Goal: Task Accomplishment & Management: Use online tool/utility

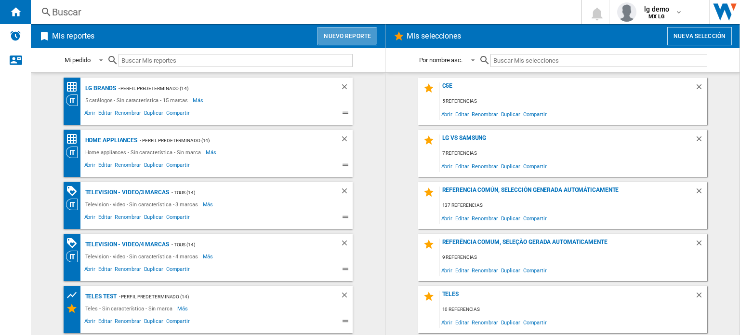
click at [351, 43] on button "Nuevo reporte" at bounding box center [348, 36] width 60 height 18
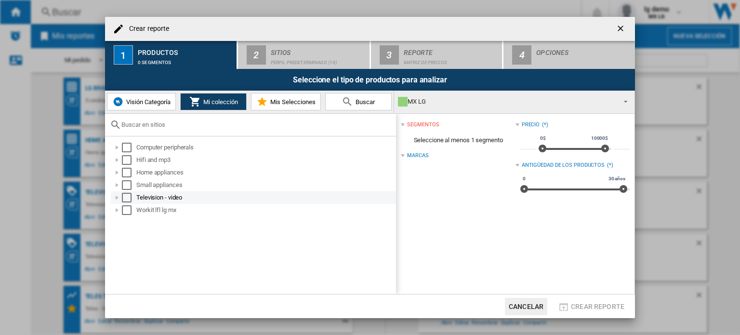
click at [117, 197] on div at bounding box center [117, 198] width 10 height 10
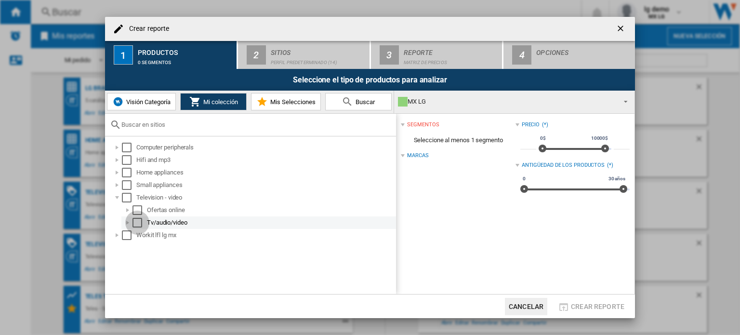
click at [139, 223] on div "Select" at bounding box center [137, 223] width 10 height 10
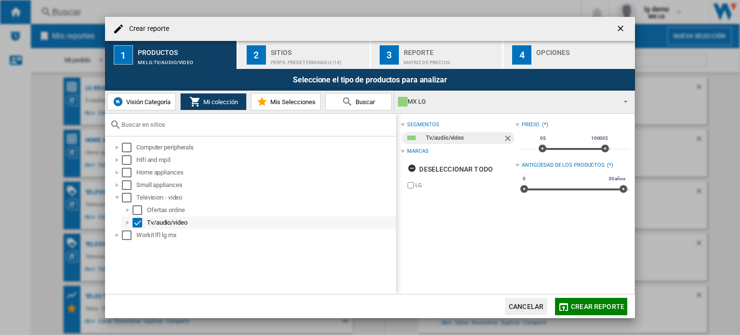
click at [127, 223] on div at bounding box center [128, 223] width 10 height 10
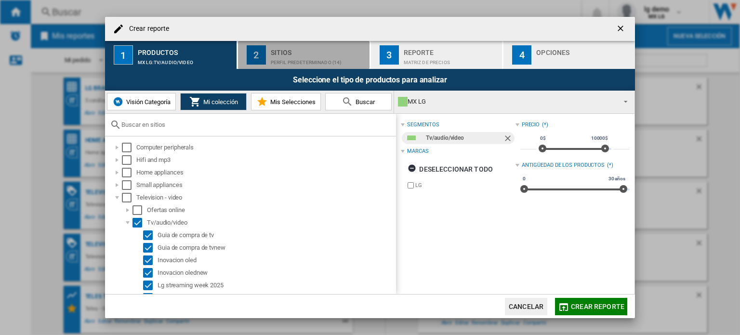
click at [301, 56] on div "Perfil predeterminado (14)" at bounding box center [318, 60] width 95 height 10
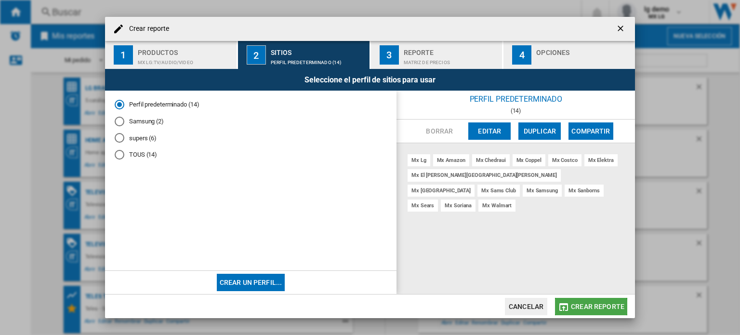
click at [582, 308] on span "Crear reporte" at bounding box center [597, 307] width 53 height 8
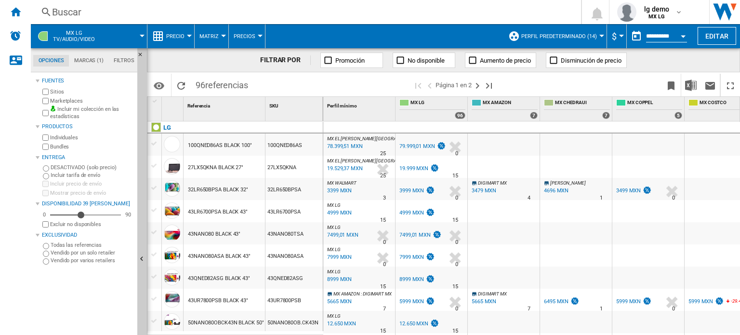
click at [424, 136] on div "MX LG" at bounding box center [431, 139] width 68 height 6
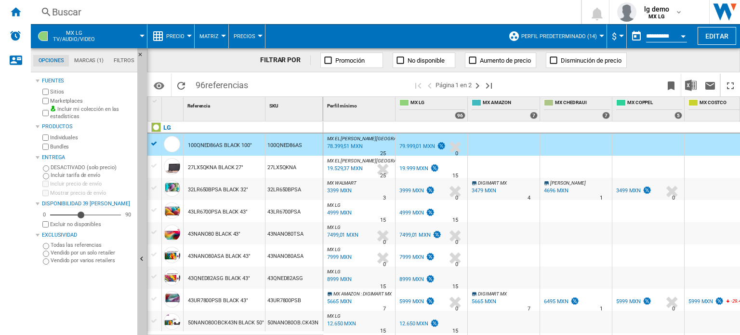
click at [154, 147] on div at bounding box center [154, 143] width 10 height 9
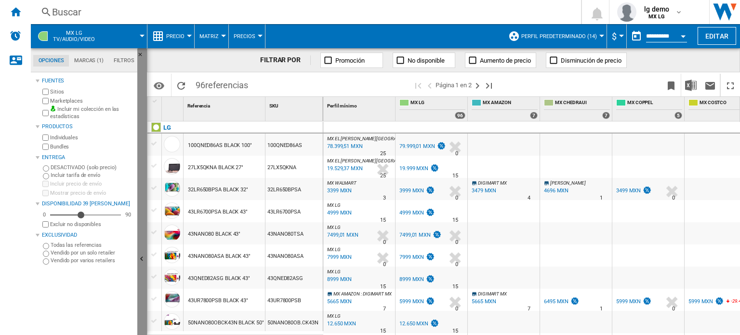
click at [145, 243] on button "Ocultar" at bounding box center [142, 259] width 10 height 423
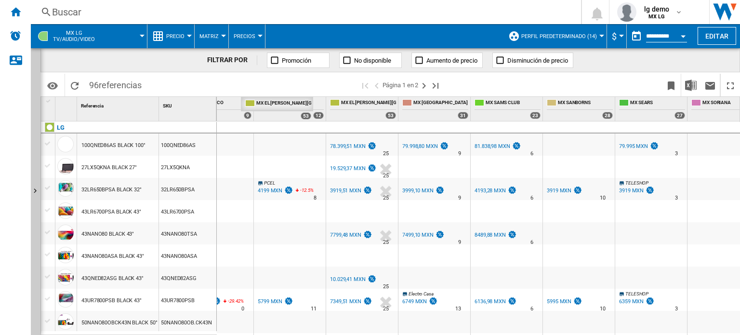
drag, startPoint x: 266, startPoint y: 103, endPoint x: 169, endPoint y: 110, distance: 97.6
click at [169, 110] on div "1 Referencia 1 SKU 1 LG 100QNED86AS BLACK 100" 100QNED86AS 27LX5QKNA BLACK 27" …" at bounding box center [390, 216] width 699 height 238
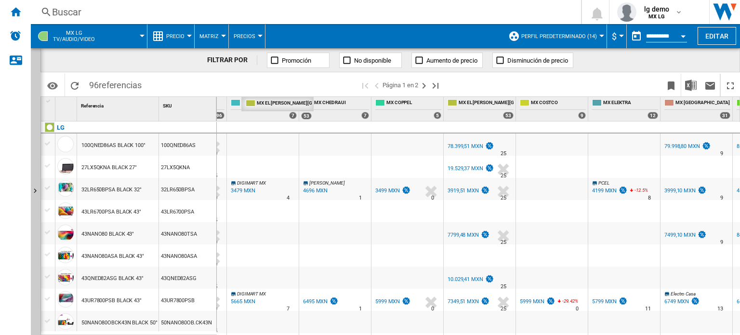
drag, startPoint x: 482, startPoint y: 107, endPoint x: 279, endPoint y: 117, distance: 202.6
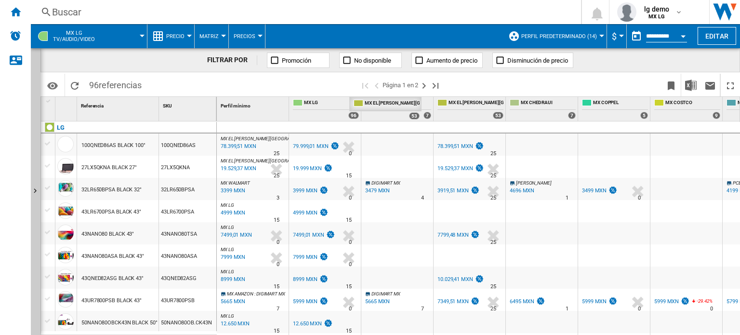
drag, startPoint x: 472, startPoint y: 104, endPoint x: 388, endPoint y: 105, distance: 84.3
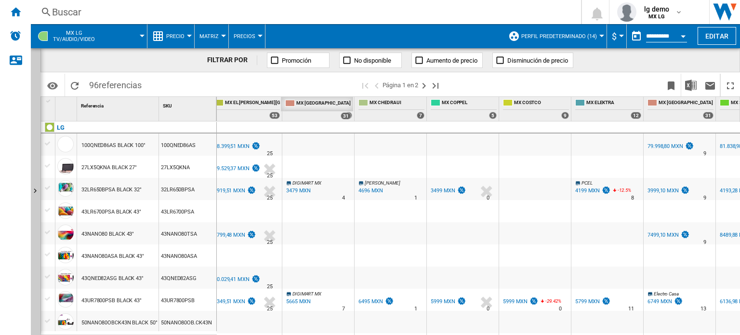
drag, startPoint x: 681, startPoint y: 102, endPoint x: 318, endPoint y: 110, distance: 362.9
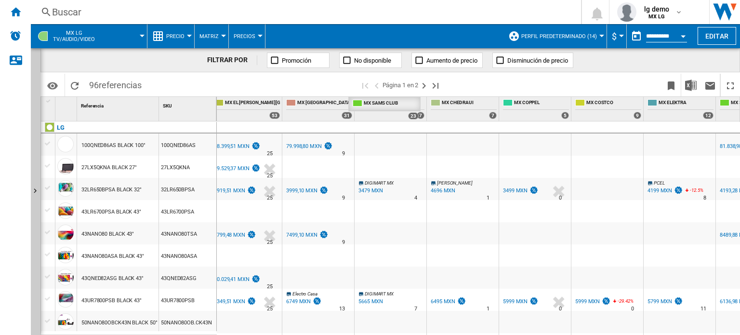
drag, startPoint x: 734, startPoint y: 106, endPoint x: 366, endPoint y: 108, distance: 367.6
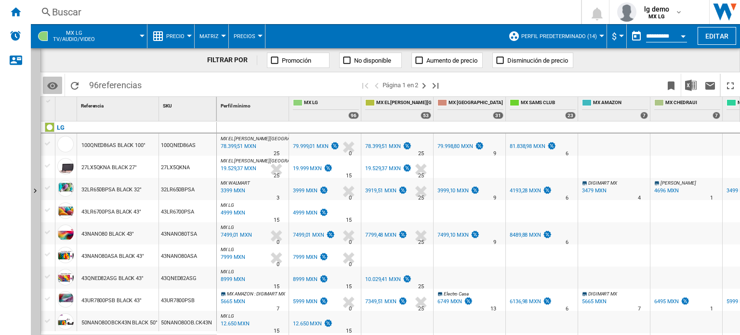
click at [55, 87] on md-icon "Opciones" at bounding box center [53, 86] width 12 height 12
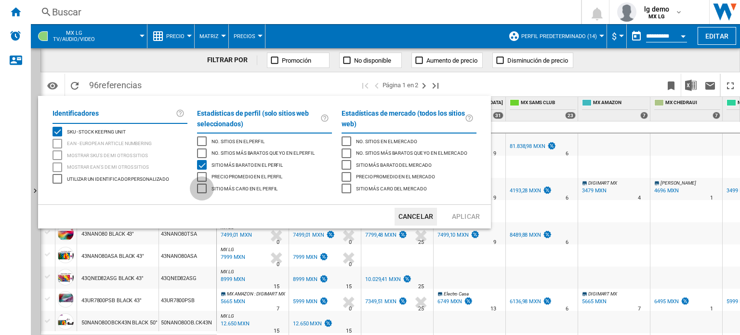
click at [200, 189] on div "Sitio más caro en el perfil" at bounding box center [202, 189] width 10 height 10
click at [468, 218] on button "Aplicar" at bounding box center [466, 217] width 42 height 18
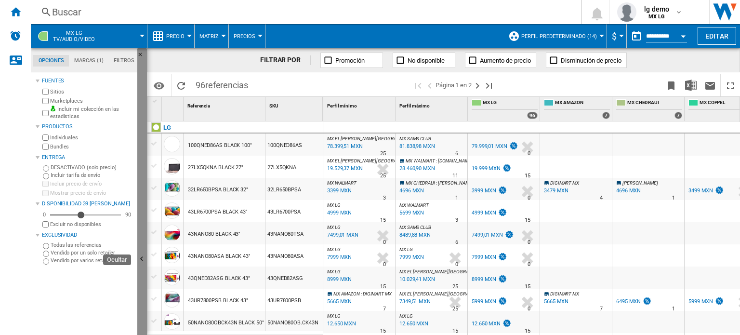
click at [144, 234] on button "Ocultar" at bounding box center [142, 259] width 10 height 423
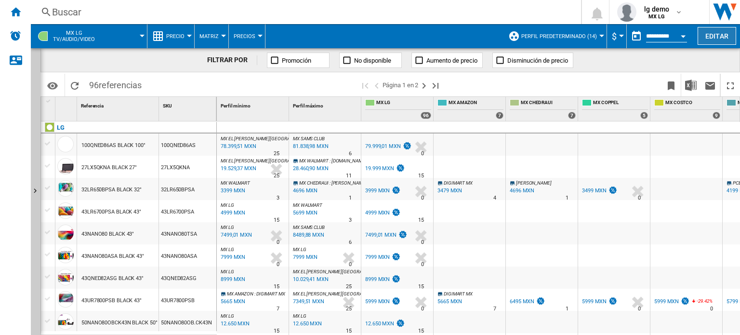
click at [720, 34] on button "Editar" at bounding box center [717, 36] width 39 height 18
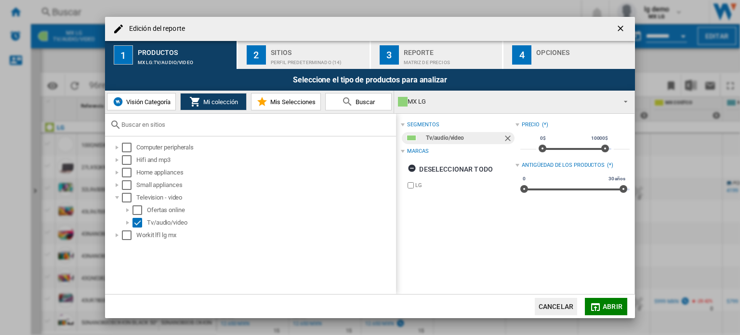
click at [137, 107] on button "Visión Categoría" at bounding box center [141, 101] width 69 height 17
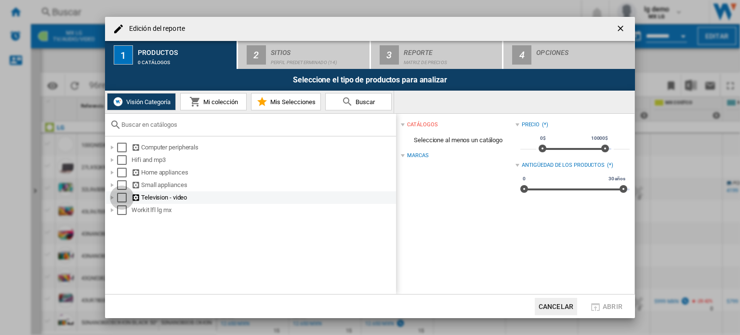
click at [121, 197] on div "Select" at bounding box center [122, 198] width 10 height 10
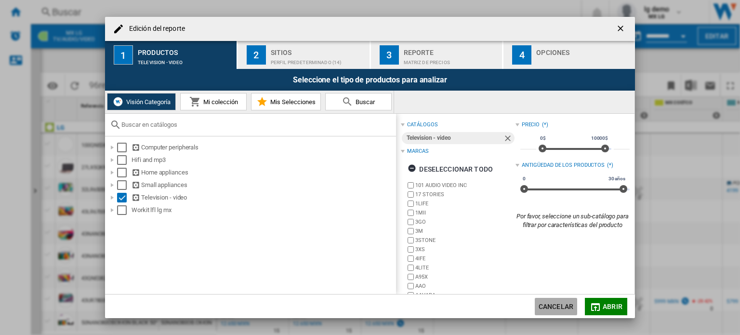
click at [552, 306] on button "Cancelar" at bounding box center [556, 306] width 42 height 17
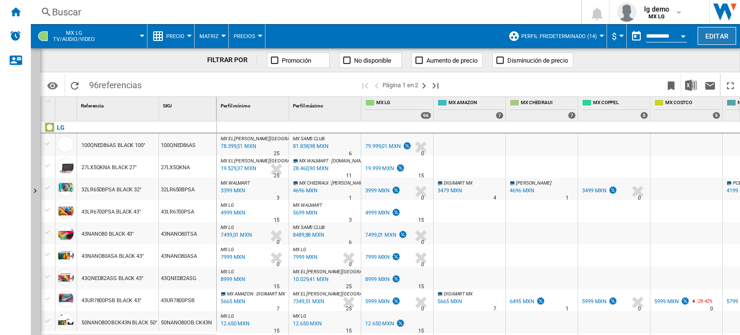
click at [715, 38] on button "Editar" at bounding box center [717, 36] width 39 height 18
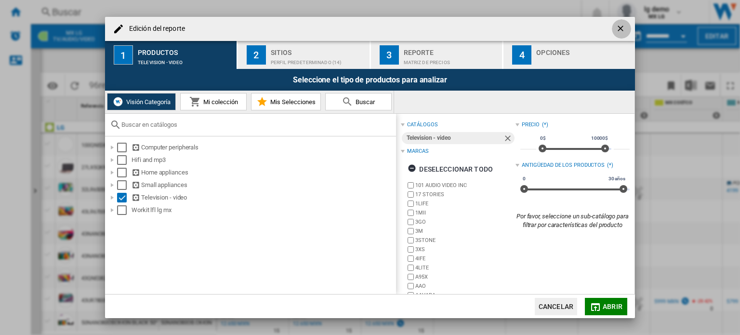
click at [625, 26] on ng-md-icon "getI18NText('BUTTONS.CLOSE_DIALOG')" at bounding box center [622, 30] width 12 height 12
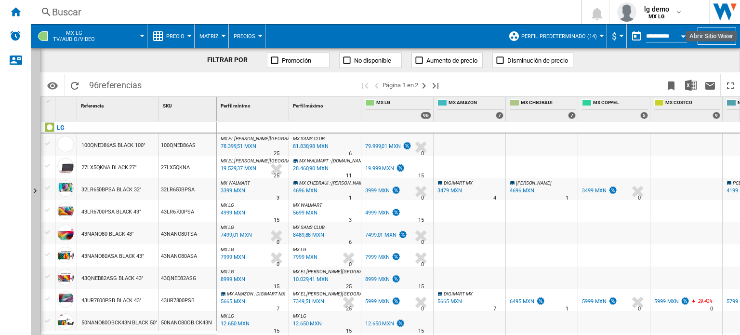
click at [715, 5] on img "Abrir Sitio Wiser" at bounding box center [725, 12] width 30 height 24
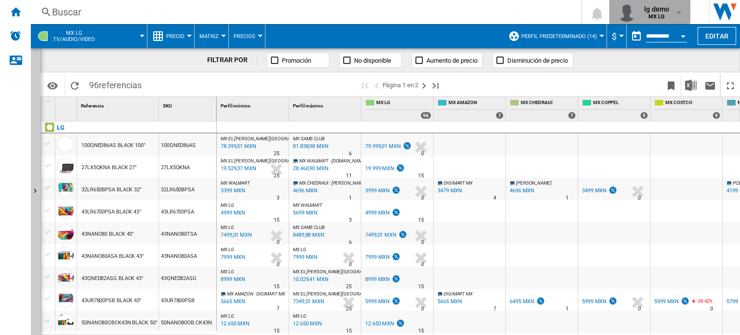
click at [686, 11] on button "lg demo MX LG" at bounding box center [649, 12] width 81 height 24
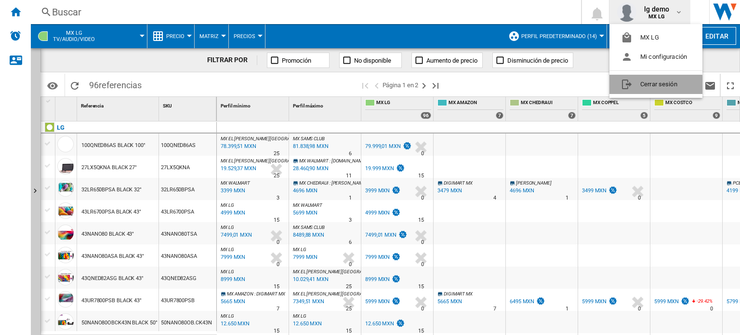
click at [642, 84] on button "Cerrar sesión" at bounding box center [655, 84] width 93 height 19
